Goal: Information Seeking & Learning: Learn about a topic

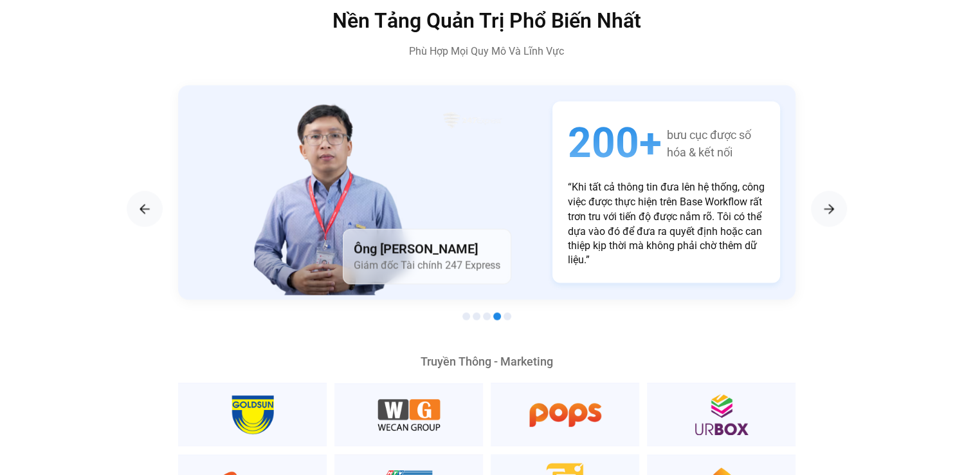
scroll to position [2187, 0]
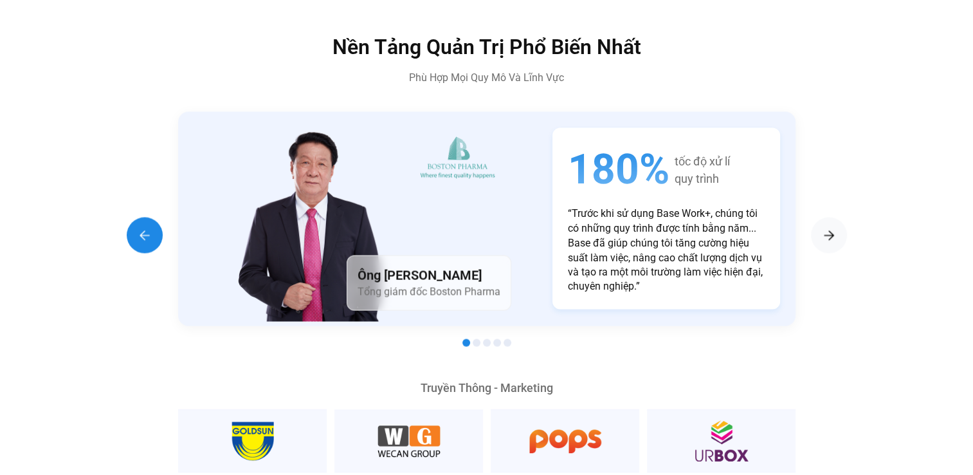
click at [140, 227] on img "Previous slide" at bounding box center [144, 234] width 15 height 15
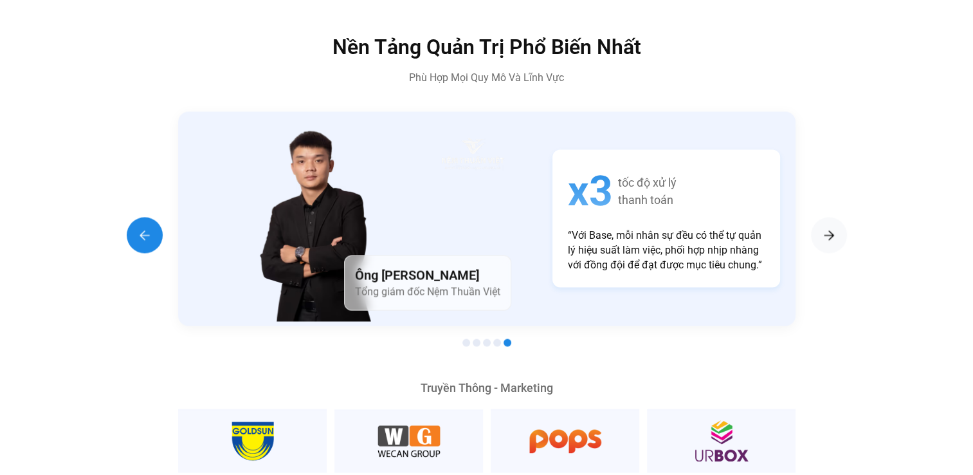
click at [140, 227] on img "Previous slide" at bounding box center [144, 234] width 15 height 15
click at [149, 227] on img "Previous slide" at bounding box center [144, 234] width 15 height 15
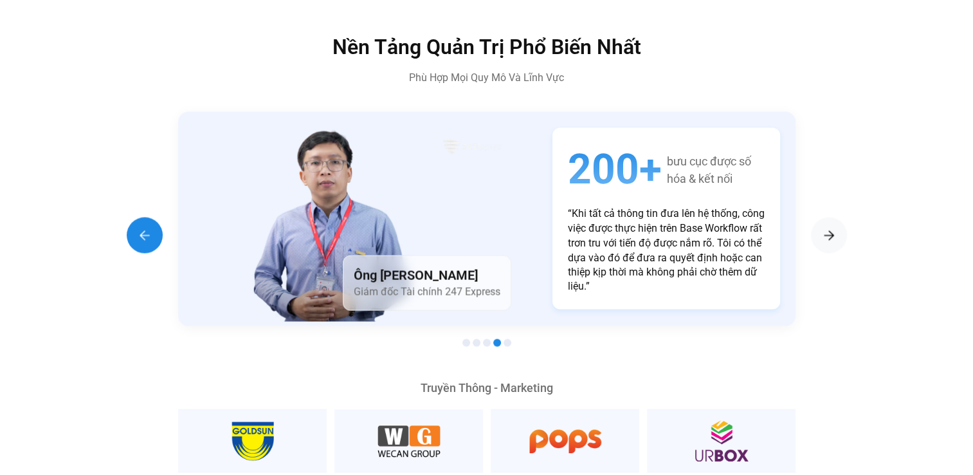
click at [149, 227] on img "Previous slide" at bounding box center [144, 234] width 15 height 15
click at [154, 217] on div "Previous slide" at bounding box center [145, 235] width 36 height 36
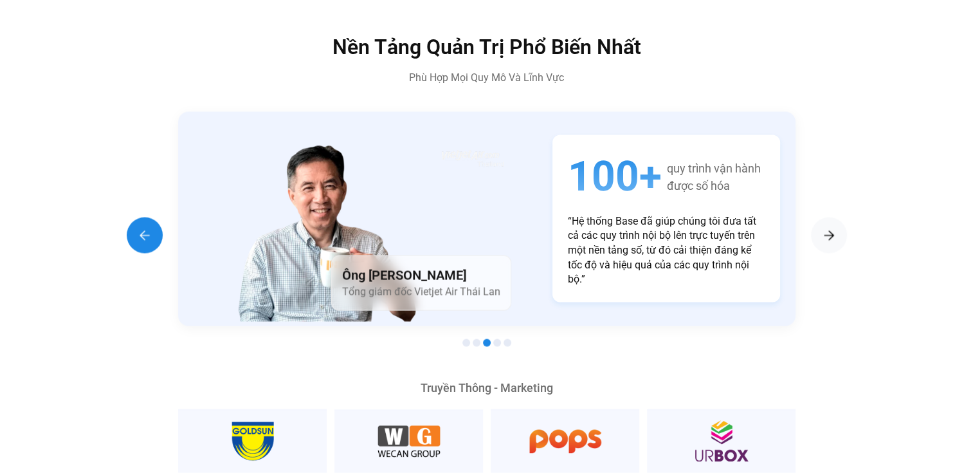
click at [154, 217] on div "Previous slide" at bounding box center [145, 235] width 36 height 36
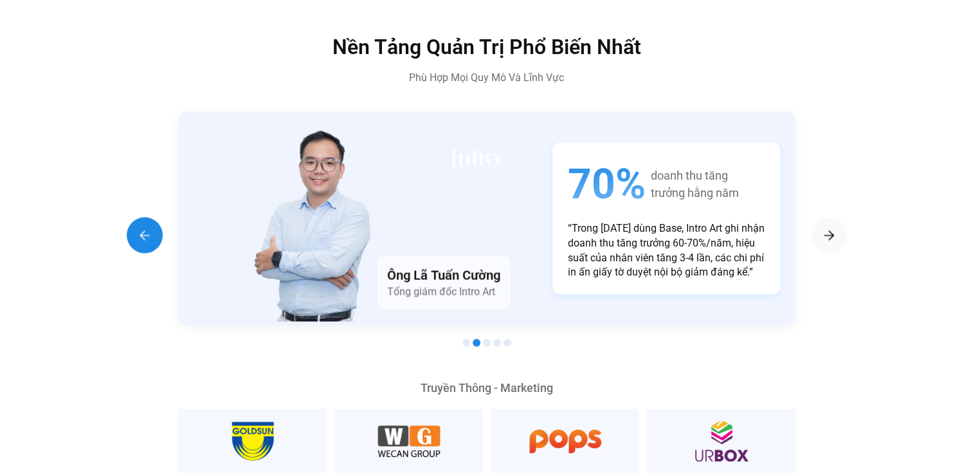
click at [154, 217] on div "Previous slide" at bounding box center [145, 235] width 36 height 36
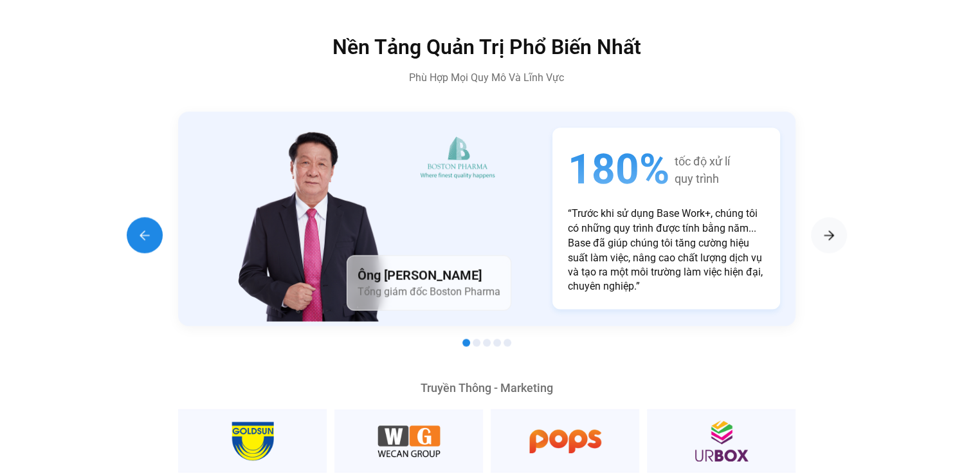
click at [154, 217] on div "Previous slide" at bounding box center [145, 235] width 36 height 36
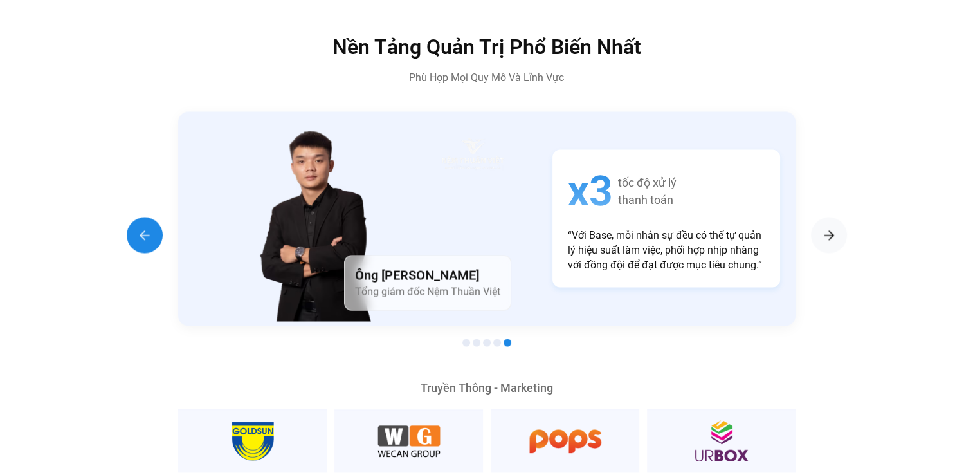
click at [154, 217] on div "Previous slide" at bounding box center [145, 235] width 36 height 36
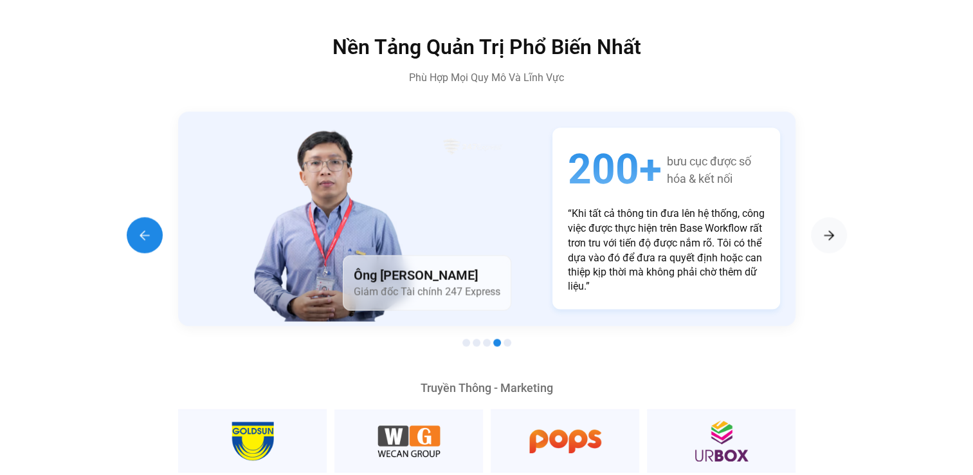
click at [154, 217] on div "Previous slide" at bounding box center [145, 235] width 36 height 36
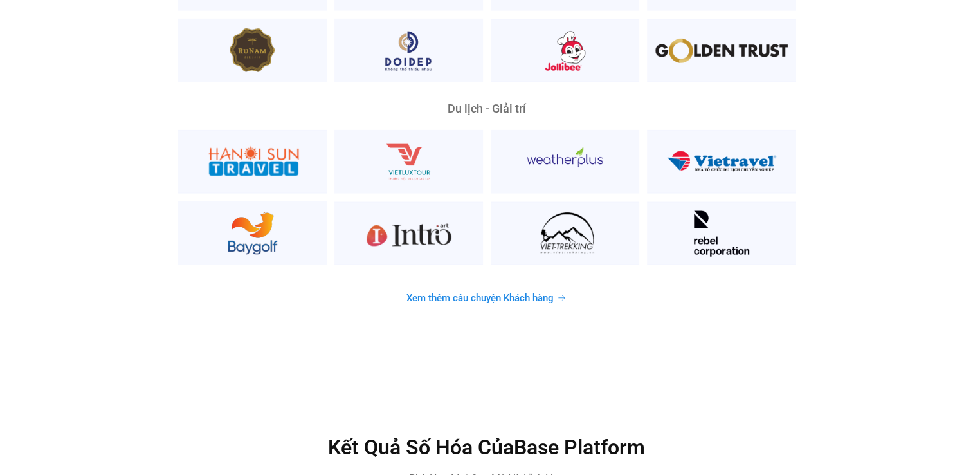
scroll to position [3410, 0]
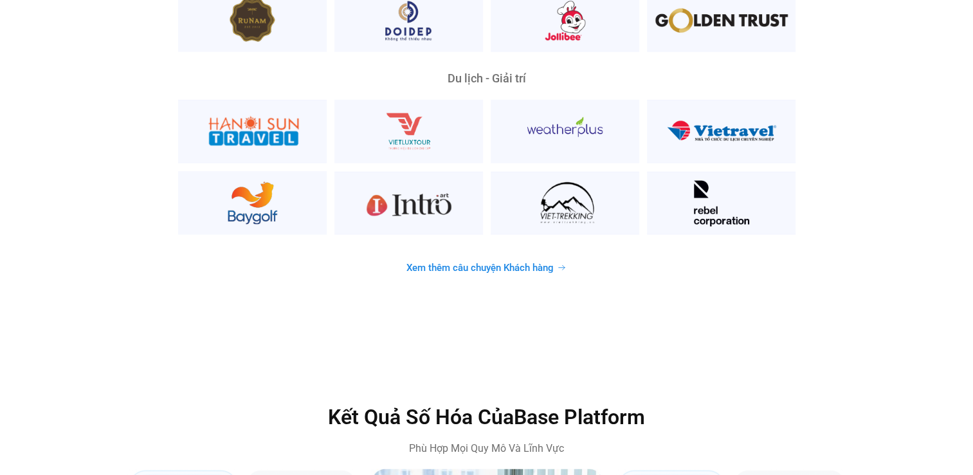
click at [490, 263] on span "Xem thêm câu chuyện Khách hàng" at bounding box center [480, 268] width 147 height 10
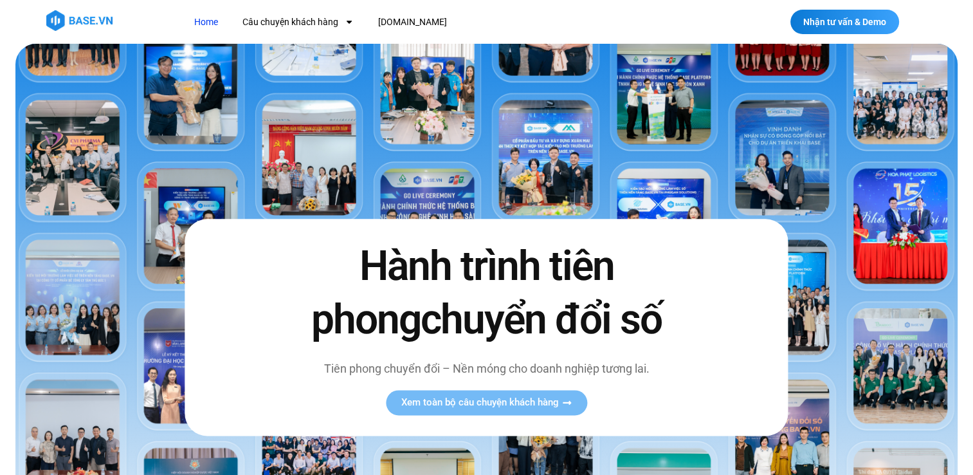
click at [193, 90] on img at bounding box center [486, 321] width 943 height 554
click at [504, 398] on span "Xem toàn bộ câu chuyện khách hàng" at bounding box center [480, 403] width 158 height 10
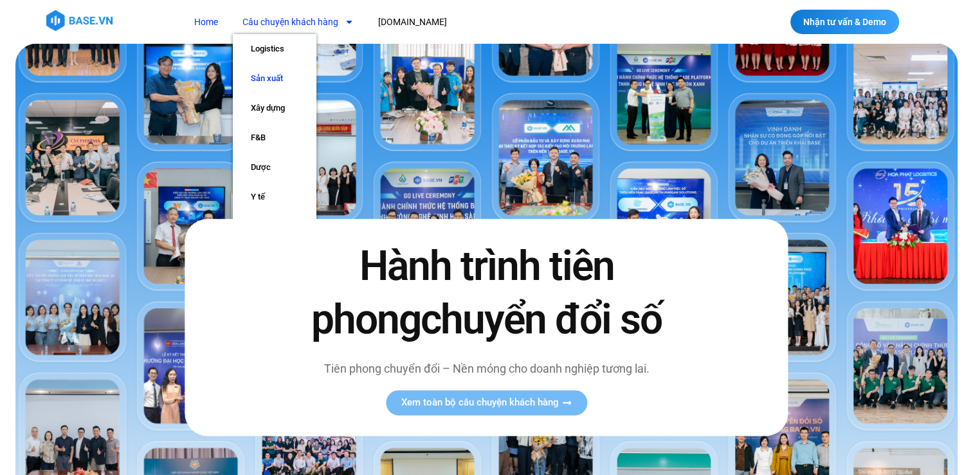
click at [275, 80] on link "Sản xuất" at bounding box center [275, 79] width 84 height 30
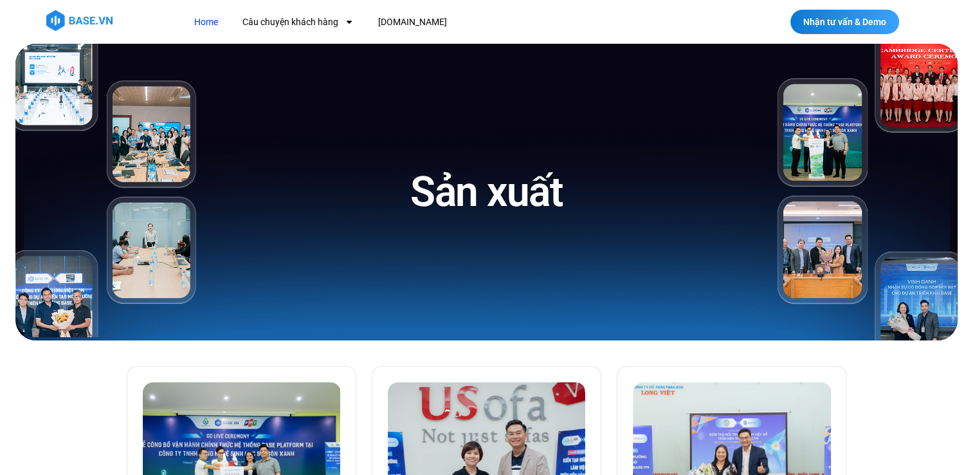
click at [200, 23] on link "Home" at bounding box center [206, 22] width 43 height 24
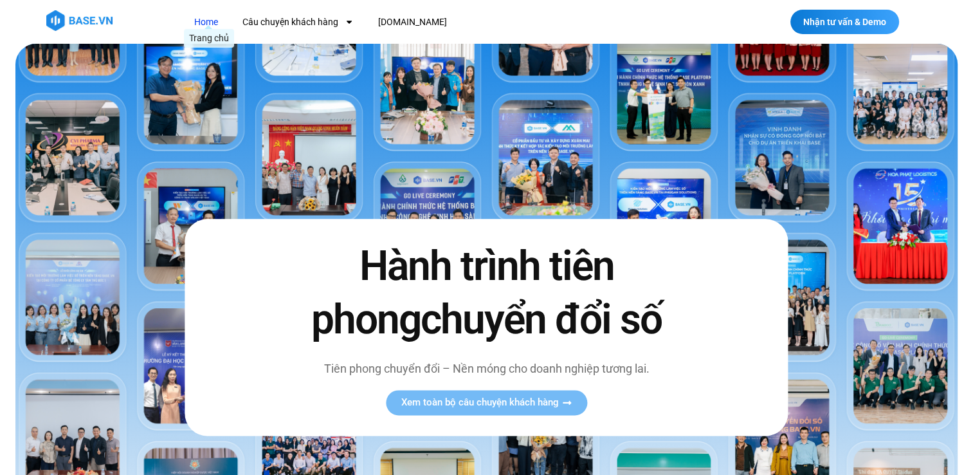
click at [208, 25] on link "Home" at bounding box center [206, 22] width 43 height 24
click at [398, 23] on link "[DOMAIN_NAME]" at bounding box center [413, 22] width 88 height 24
